Goal: Task Accomplishment & Management: Manage account settings

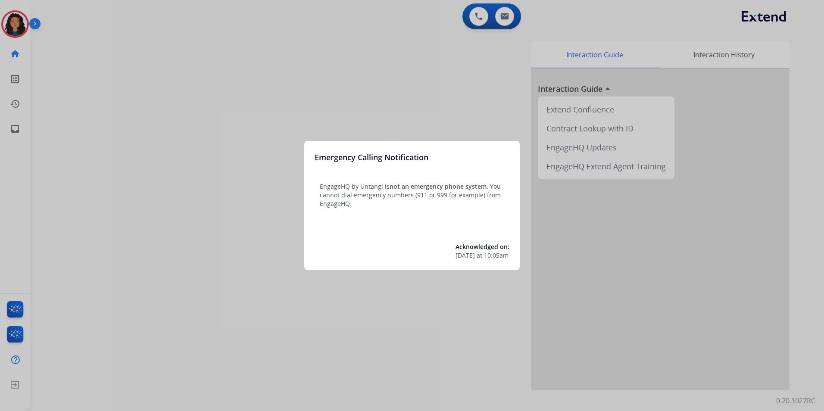
click at [61, 161] on div at bounding box center [412, 205] width 824 height 411
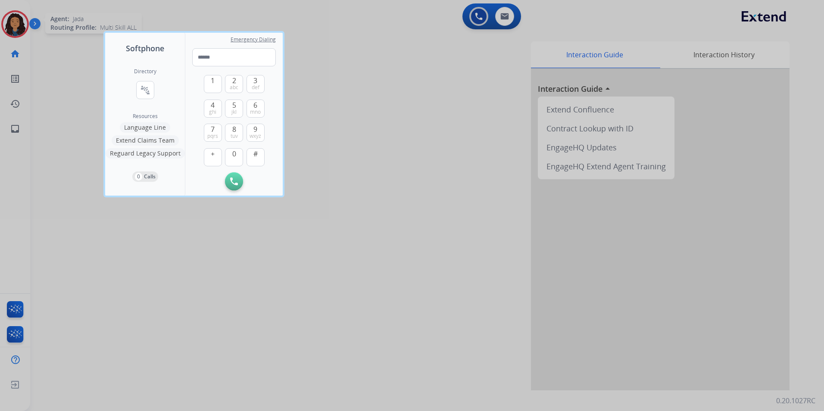
drag, startPoint x: 6, startPoint y: 11, endPoint x: 11, endPoint y: 14, distance: 6.2
click at [11, 12] on div at bounding box center [412, 205] width 824 height 411
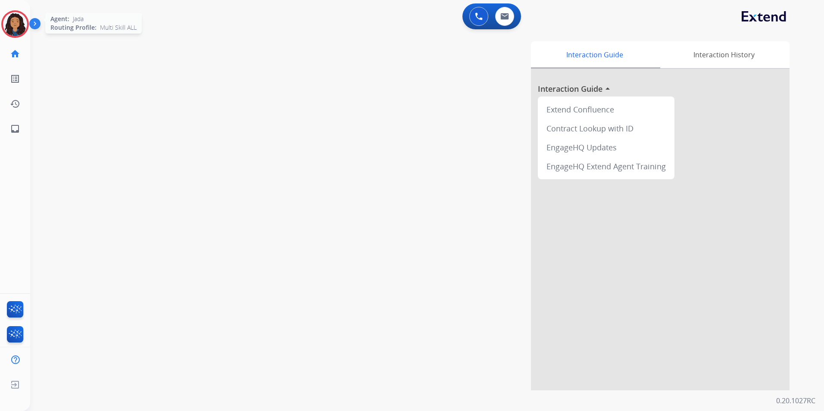
click at [11, 14] on img at bounding box center [15, 24] width 24 height 24
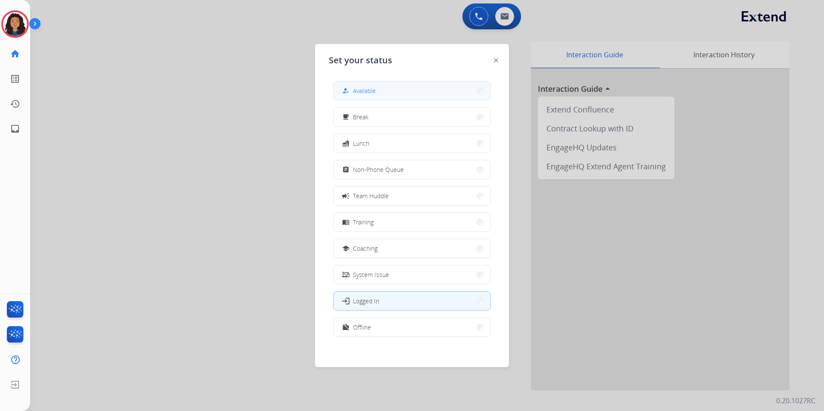
click at [390, 85] on button "how_to_reg Available" at bounding box center [411, 90] width 157 height 19
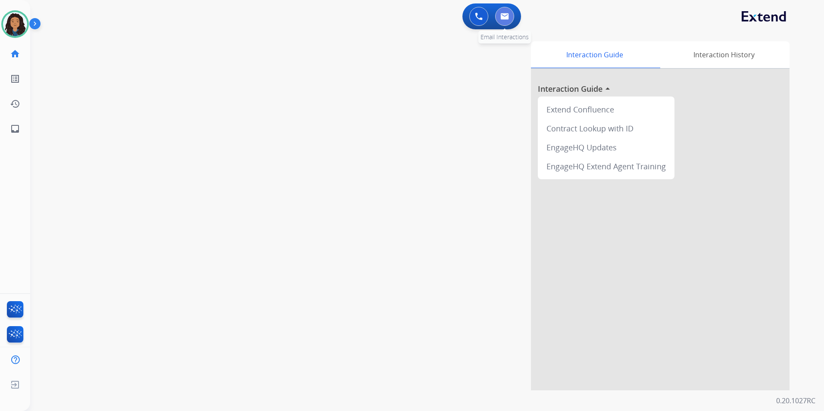
click at [505, 10] on button at bounding box center [504, 16] width 19 height 19
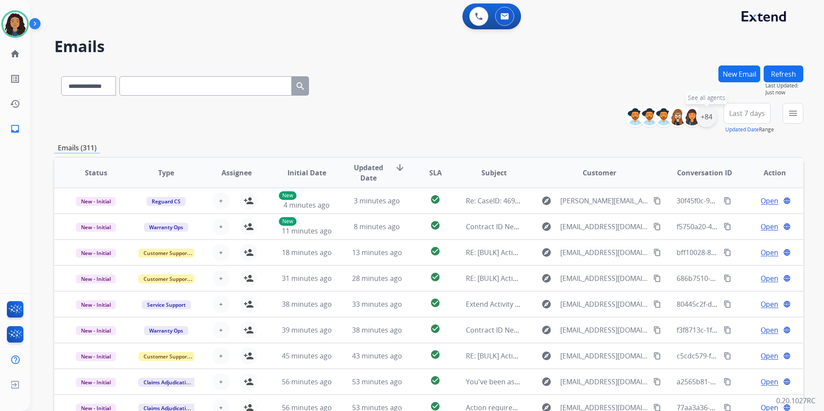
click at [712, 119] on div "+84" at bounding box center [706, 116] width 21 height 21
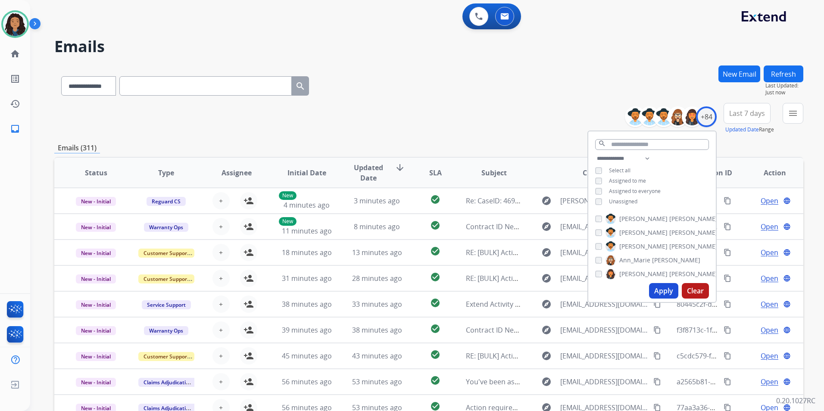
click at [619, 201] on span "Unassigned" at bounding box center [623, 201] width 28 height 7
click at [670, 292] on button "Apply" at bounding box center [663, 291] width 29 height 16
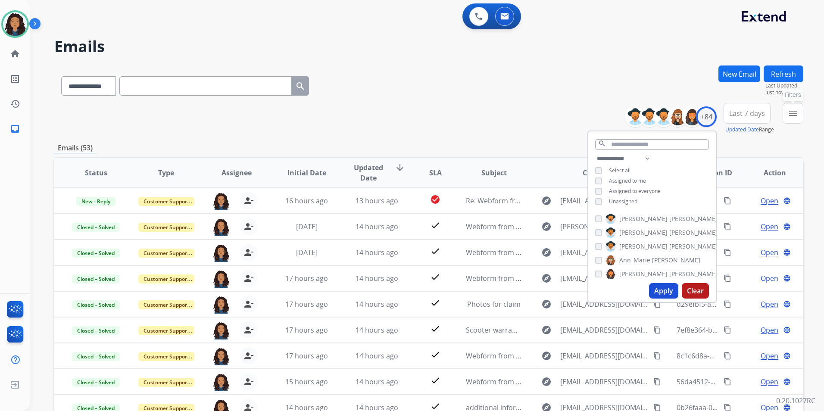
click at [795, 115] on mat-icon "menu" at bounding box center [792, 113] width 10 height 10
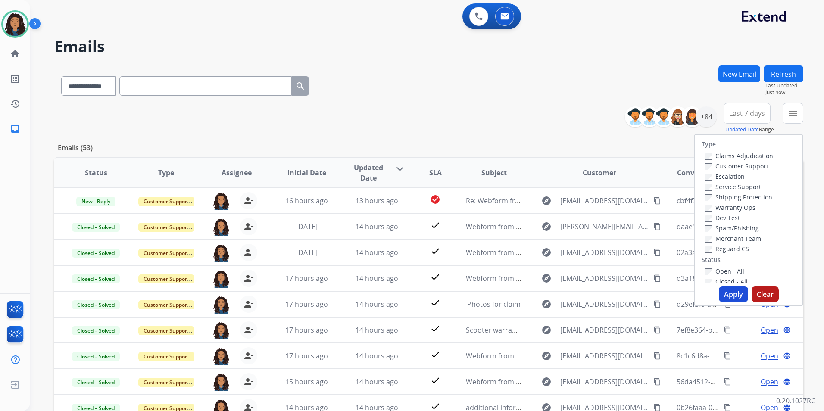
click at [747, 169] on label "Customer Support" at bounding box center [736, 166] width 63 height 8
click at [757, 197] on label "Shipping Protection" at bounding box center [738, 197] width 67 height 8
click at [740, 249] on label "Reguard CS" at bounding box center [727, 249] width 44 height 8
click at [731, 271] on label "Open - All" at bounding box center [724, 271] width 39 height 8
click at [734, 291] on button "Apply" at bounding box center [732, 294] width 29 height 16
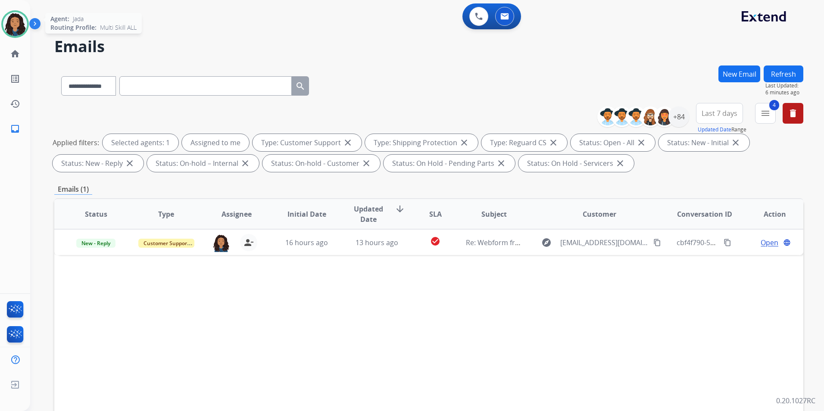
click at [10, 18] on img at bounding box center [15, 24] width 24 height 24
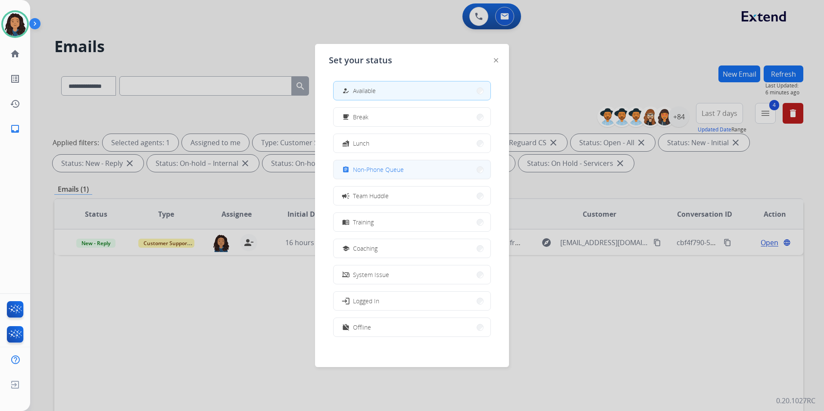
click at [381, 174] on span "Non-Phone Queue" at bounding box center [378, 169] width 51 height 9
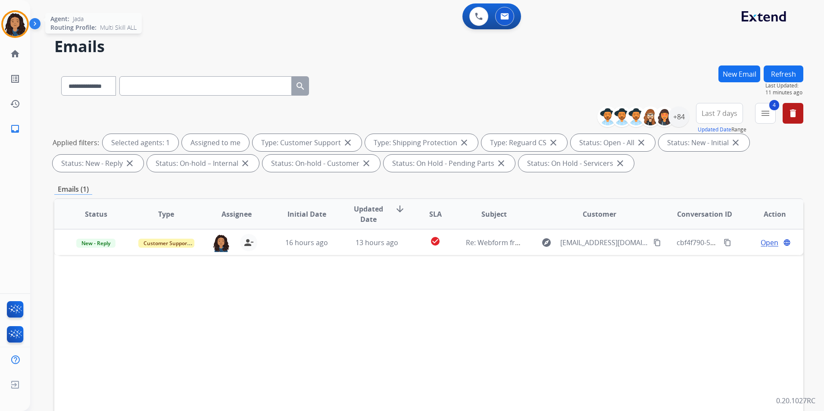
click at [22, 21] on img at bounding box center [15, 24] width 24 height 24
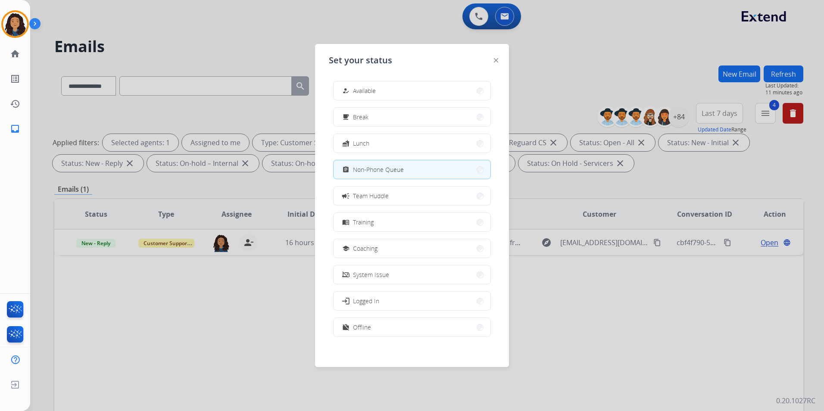
click at [246, 40] on div at bounding box center [412, 205] width 824 height 411
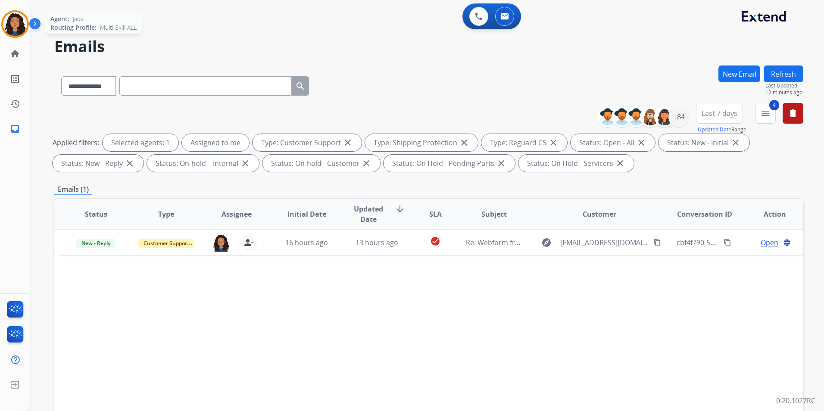
click at [8, 21] on img at bounding box center [15, 24] width 24 height 24
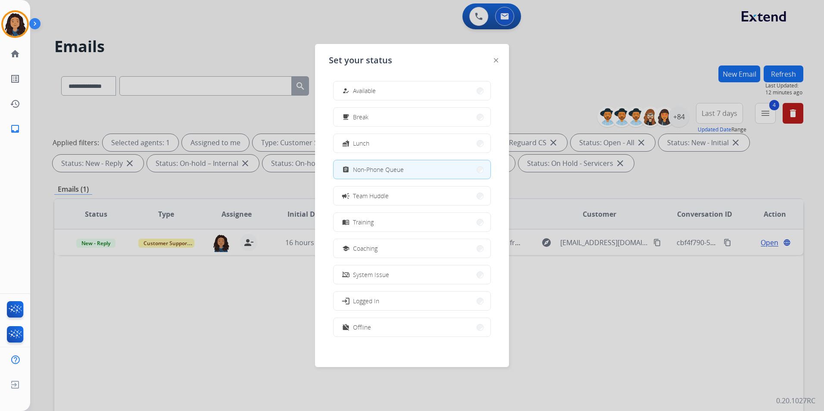
click at [391, 331] on button "work_off Offline" at bounding box center [411, 327] width 157 height 19
